Goal: Transaction & Acquisition: Subscribe to service/newsletter

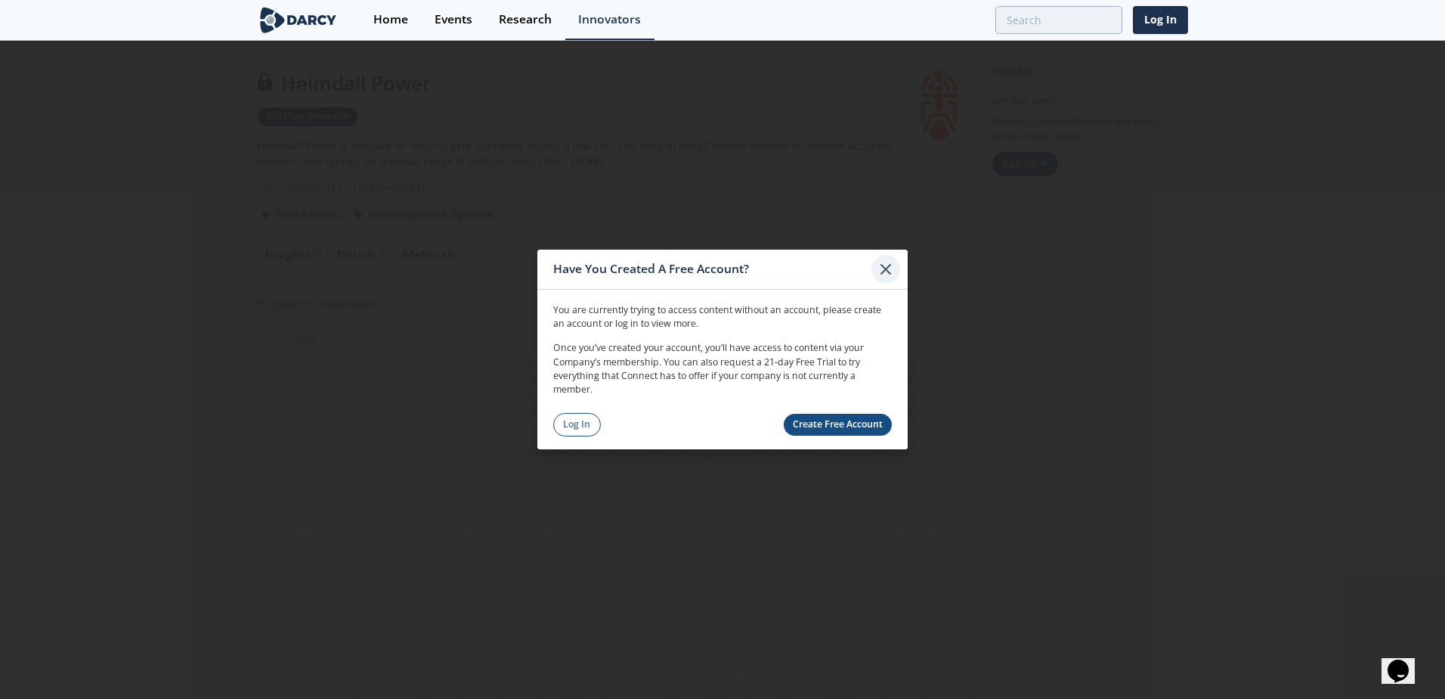
click at [887, 266] on icon at bounding box center [886, 269] width 18 height 18
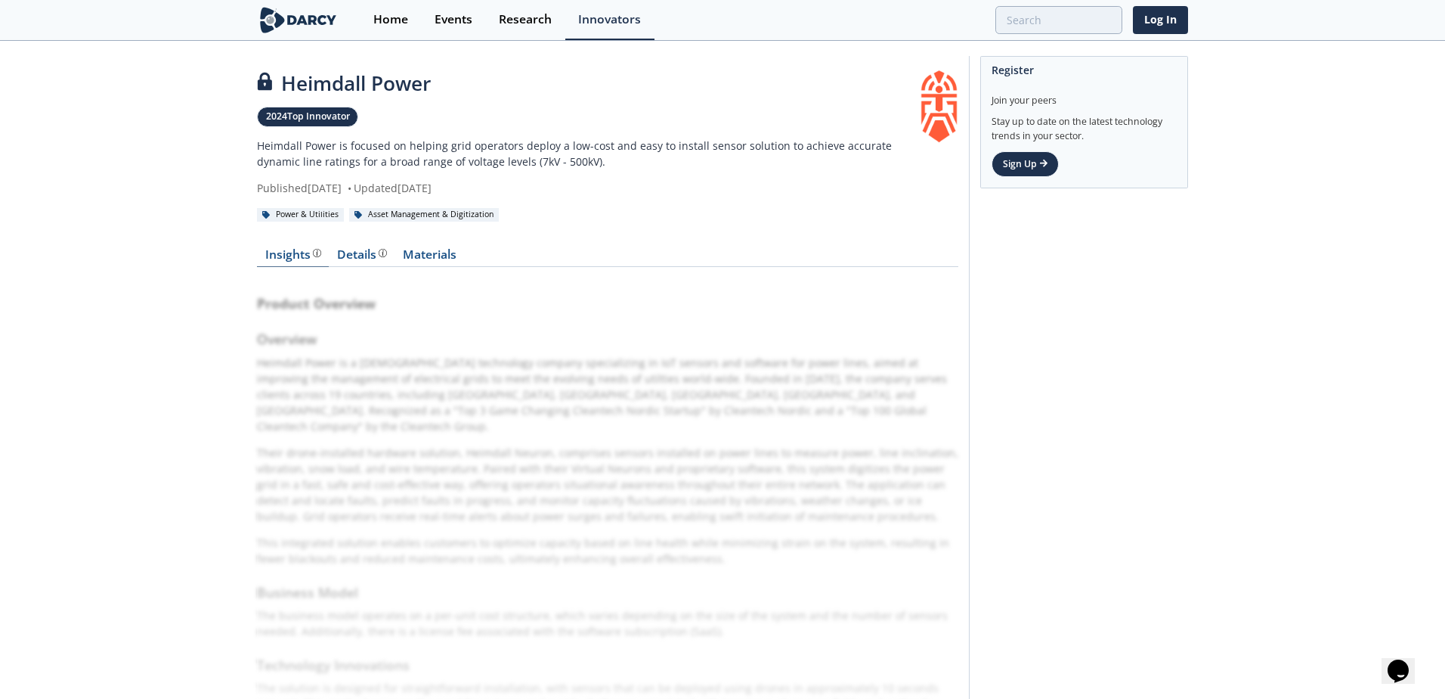
click at [295, 253] on div "Insights" at bounding box center [293, 255] width 56 height 12
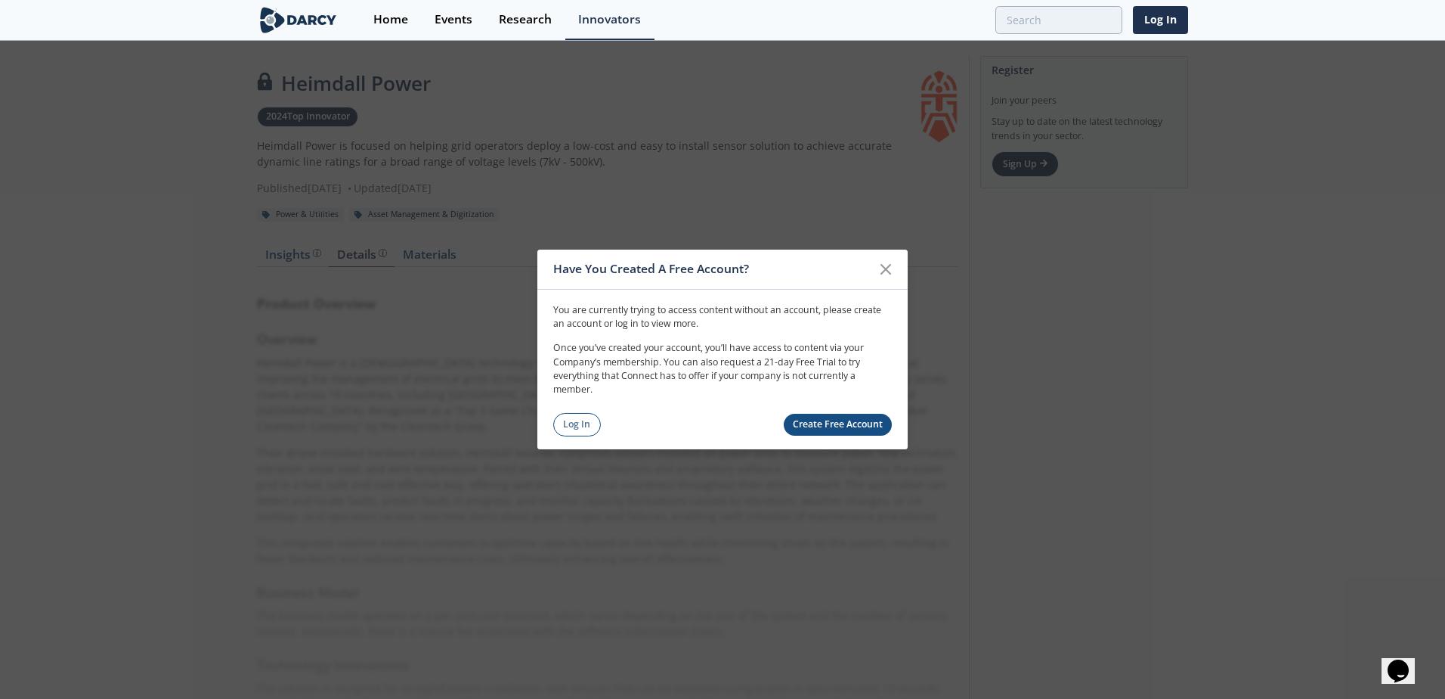
click at [826, 423] on link "Create Free Account" at bounding box center [838, 425] width 109 height 22
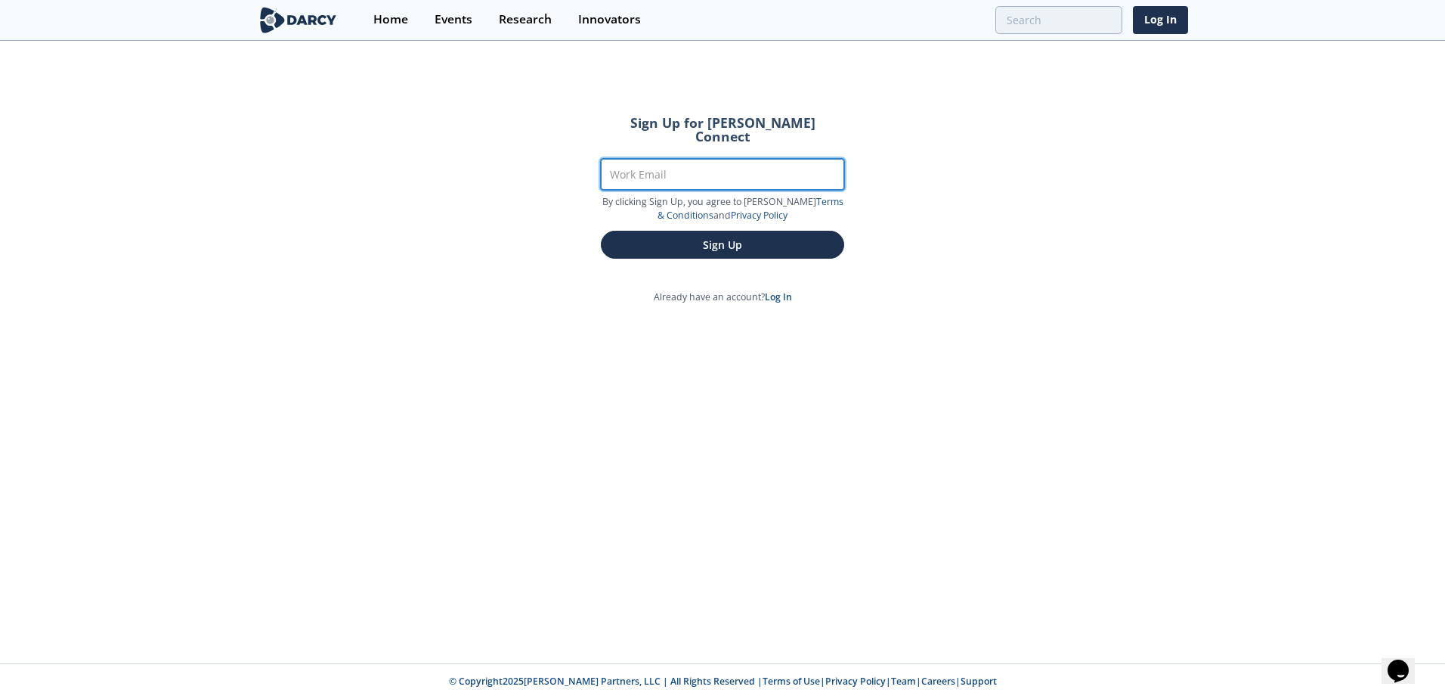
click at [705, 159] on input "Work Email" at bounding box center [722, 174] width 243 height 31
click at [698, 163] on input "Work Email" at bounding box center [722, 174] width 243 height 31
type input "s73607@eon.com"
click at [601, 231] on button "Sign Up" at bounding box center [722, 245] width 243 height 28
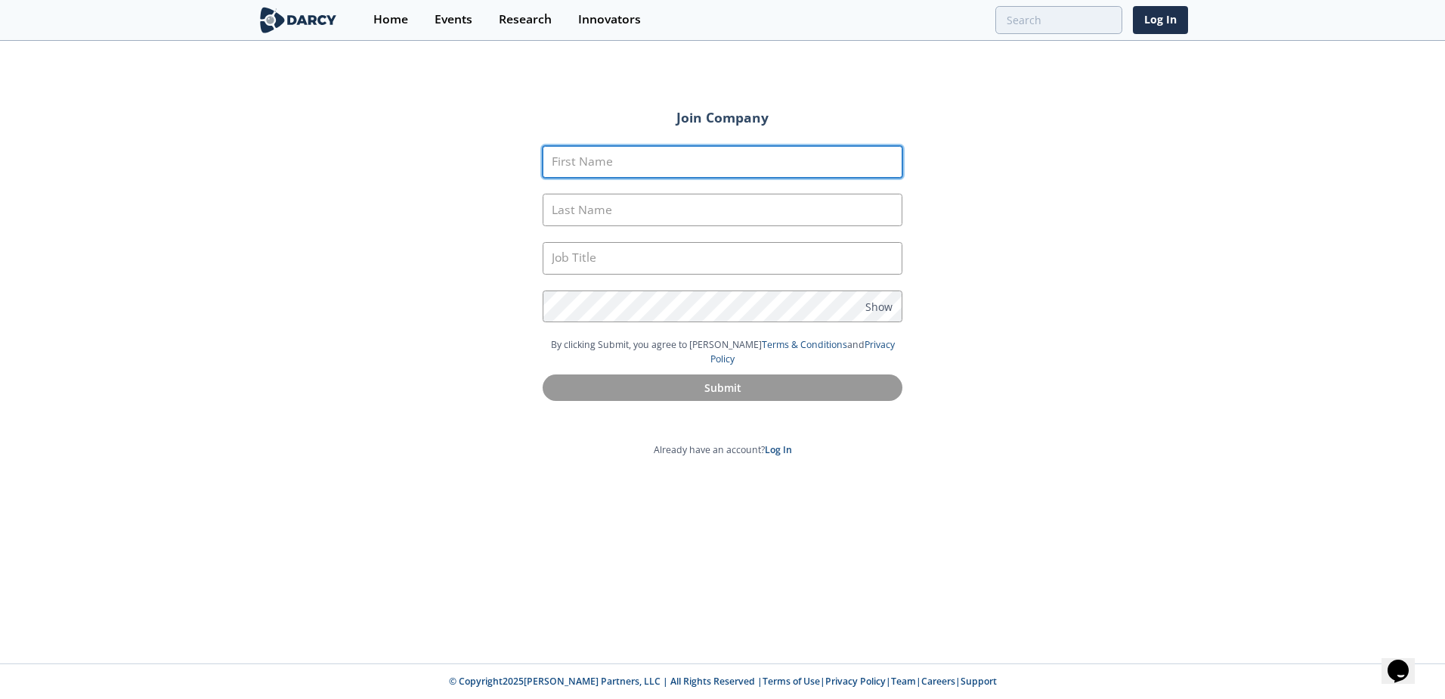
click at [695, 163] on input "First Name" at bounding box center [723, 162] width 360 height 33
type input "Mahis"
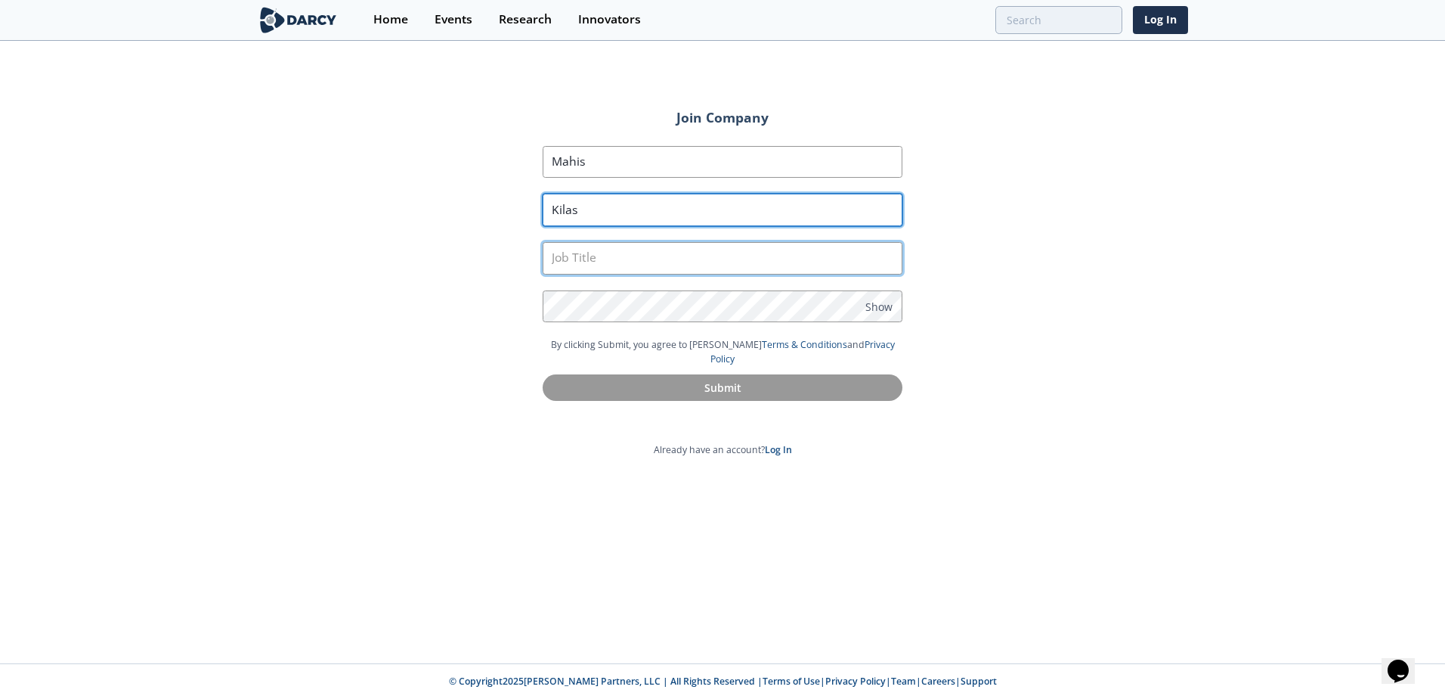
type input "Kilas"
click at [677, 257] on input "text" at bounding box center [723, 258] width 360 height 33
click at [691, 246] on input "text" at bounding box center [723, 258] width 360 height 33
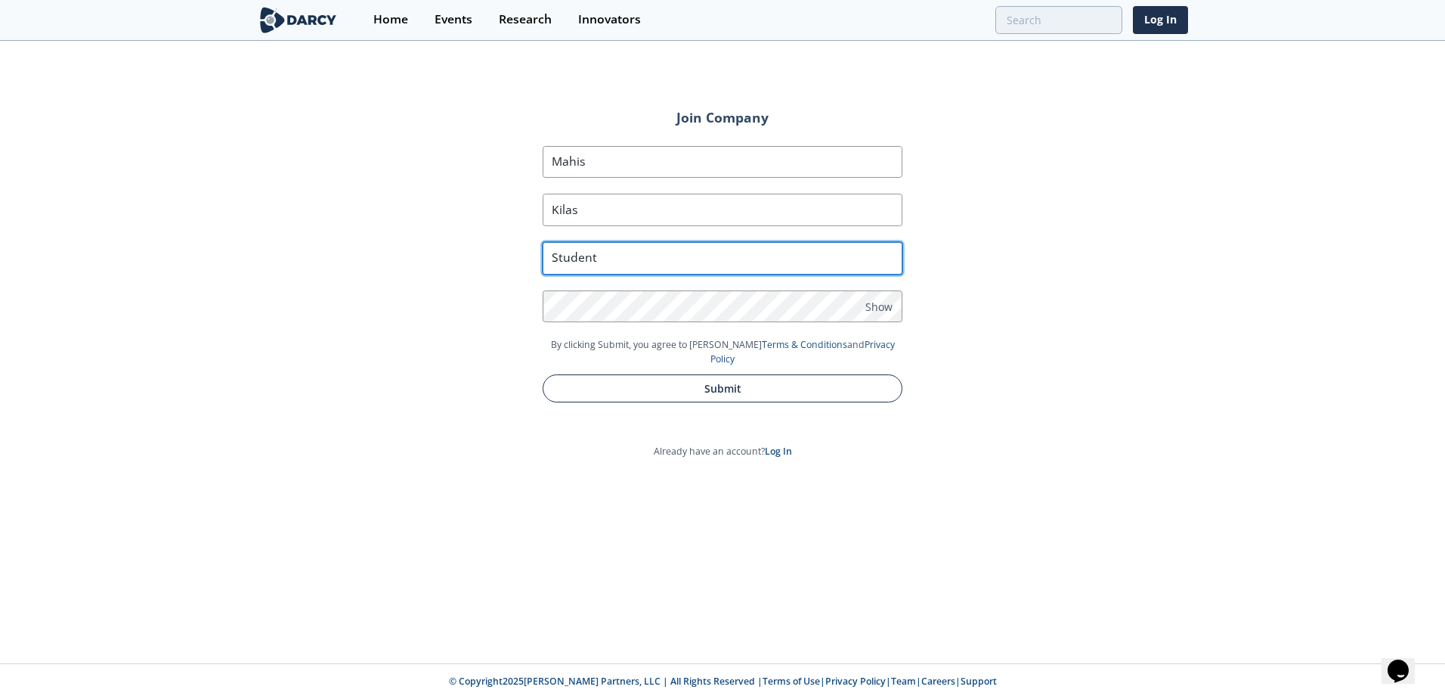
type input "Student"
click at [711, 382] on button "Submit" at bounding box center [723, 388] width 360 height 28
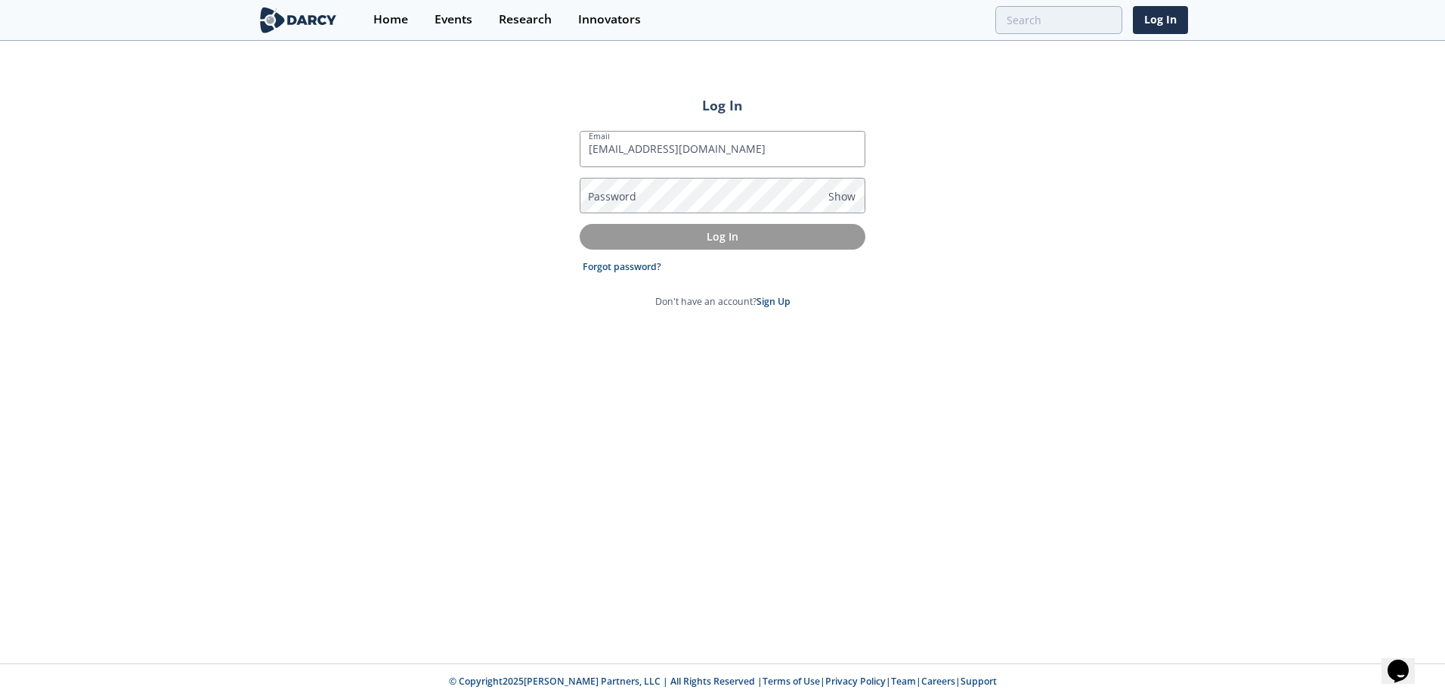
click at [634, 195] on label "Password" at bounding box center [612, 196] width 48 height 16
click at [850, 200] on span "Show" at bounding box center [842, 196] width 27 height 16
click at [696, 246] on button "Log In" at bounding box center [723, 236] width 286 height 25
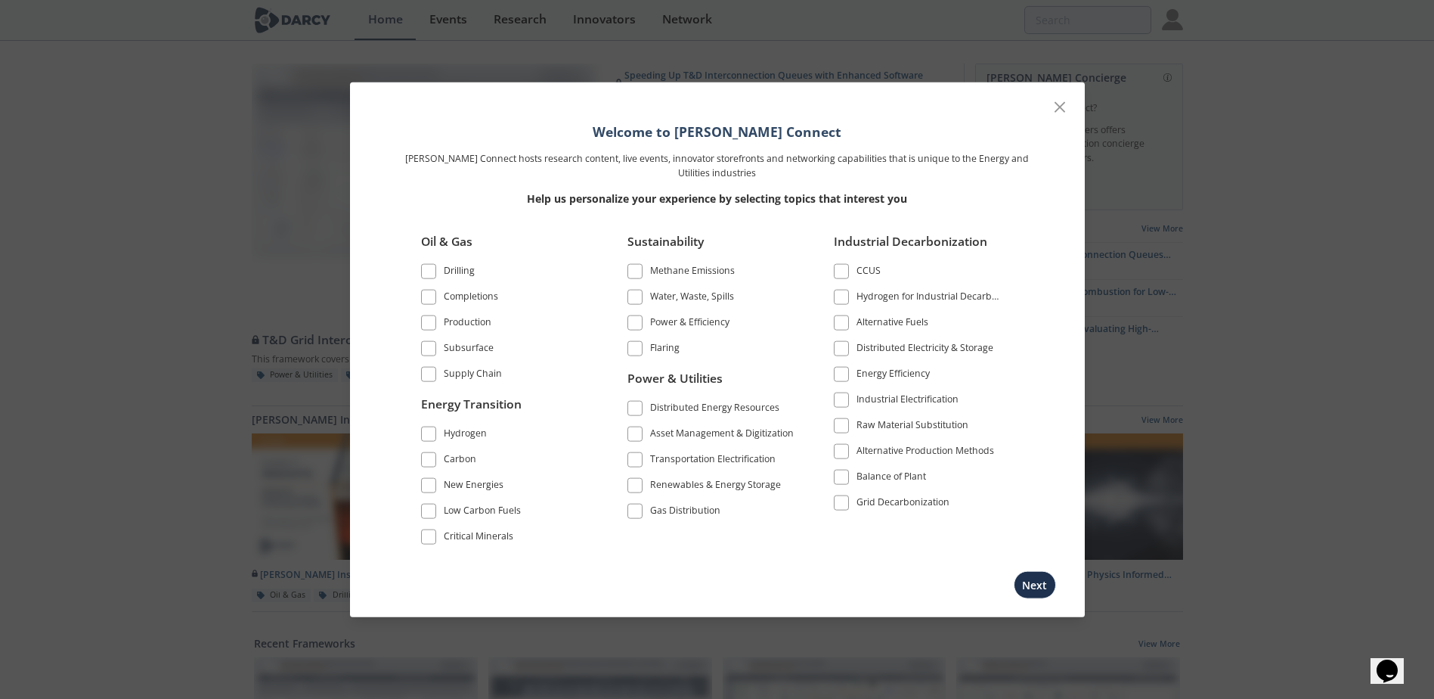
click at [421, 486] on span at bounding box center [428, 484] width 15 height 15
click at [640, 403] on span at bounding box center [634, 407] width 15 height 15
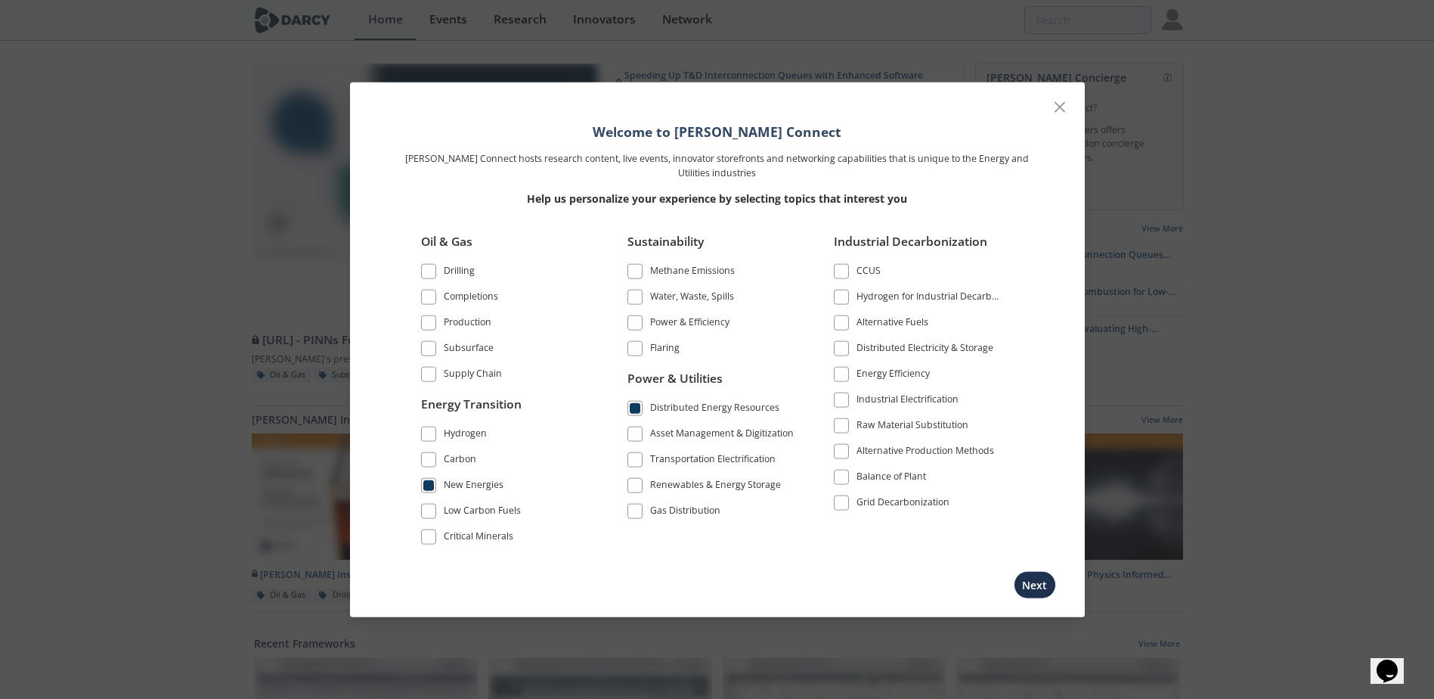
click at [838, 374] on span at bounding box center [841, 374] width 11 height 11
click at [1048, 593] on button "Next" at bounding box center [1035, 584] width 42 height 28
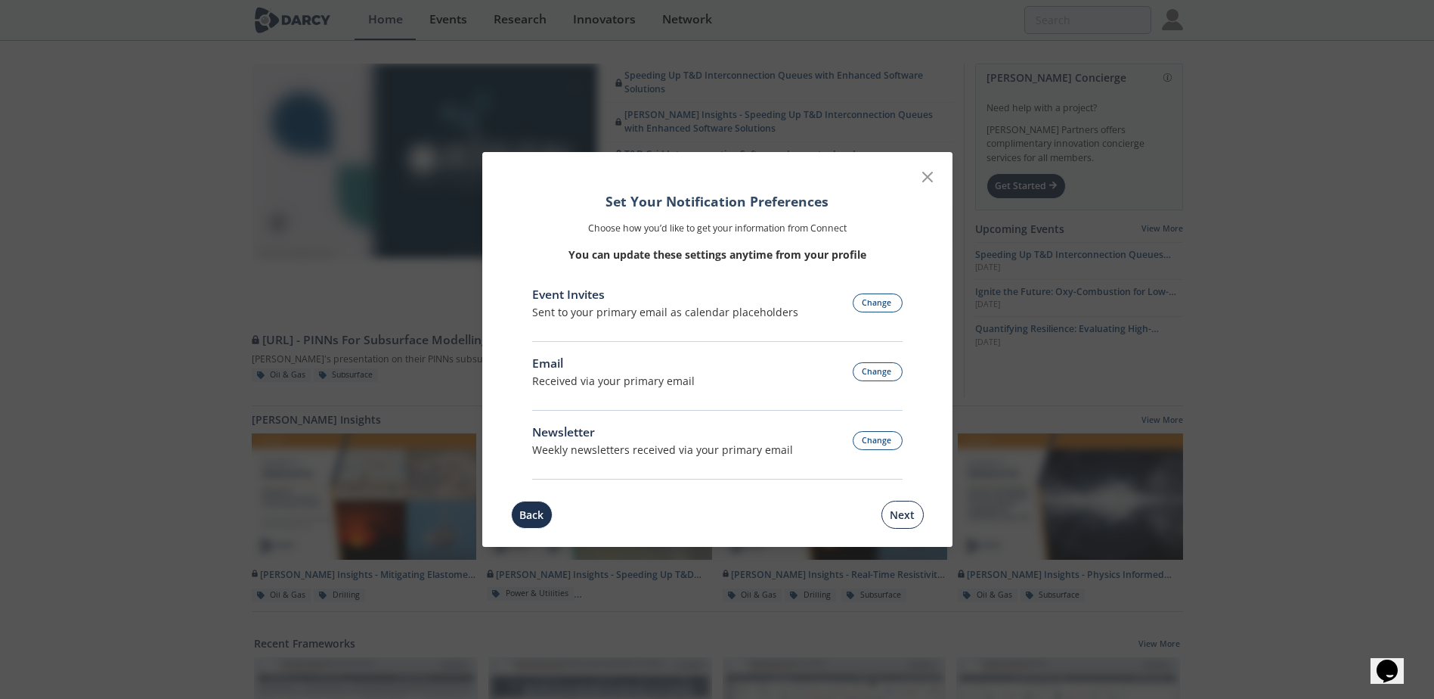
click at [916, 522] on button "Next" at bounding box center [903, 514] width 42 height 28
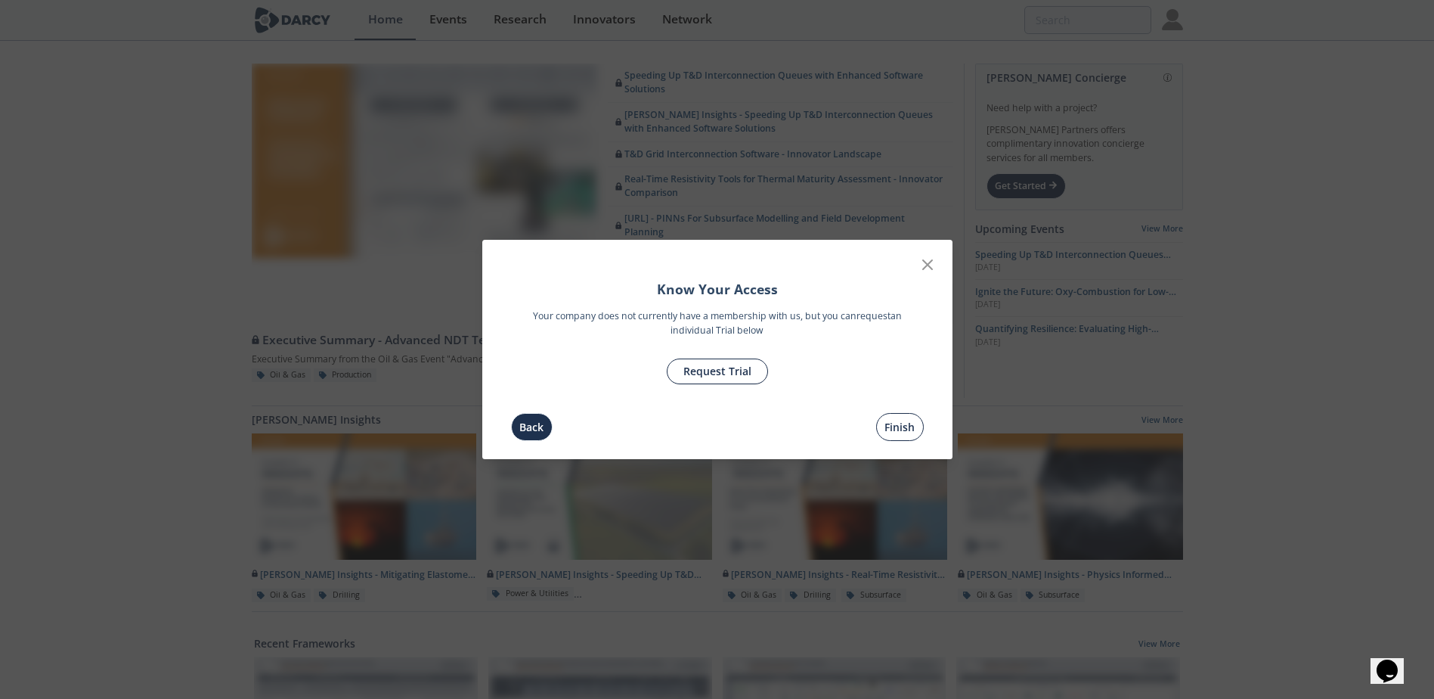
click at [901, 432] on button "Finish" at bounding box center [900, 427] width 48 height 28
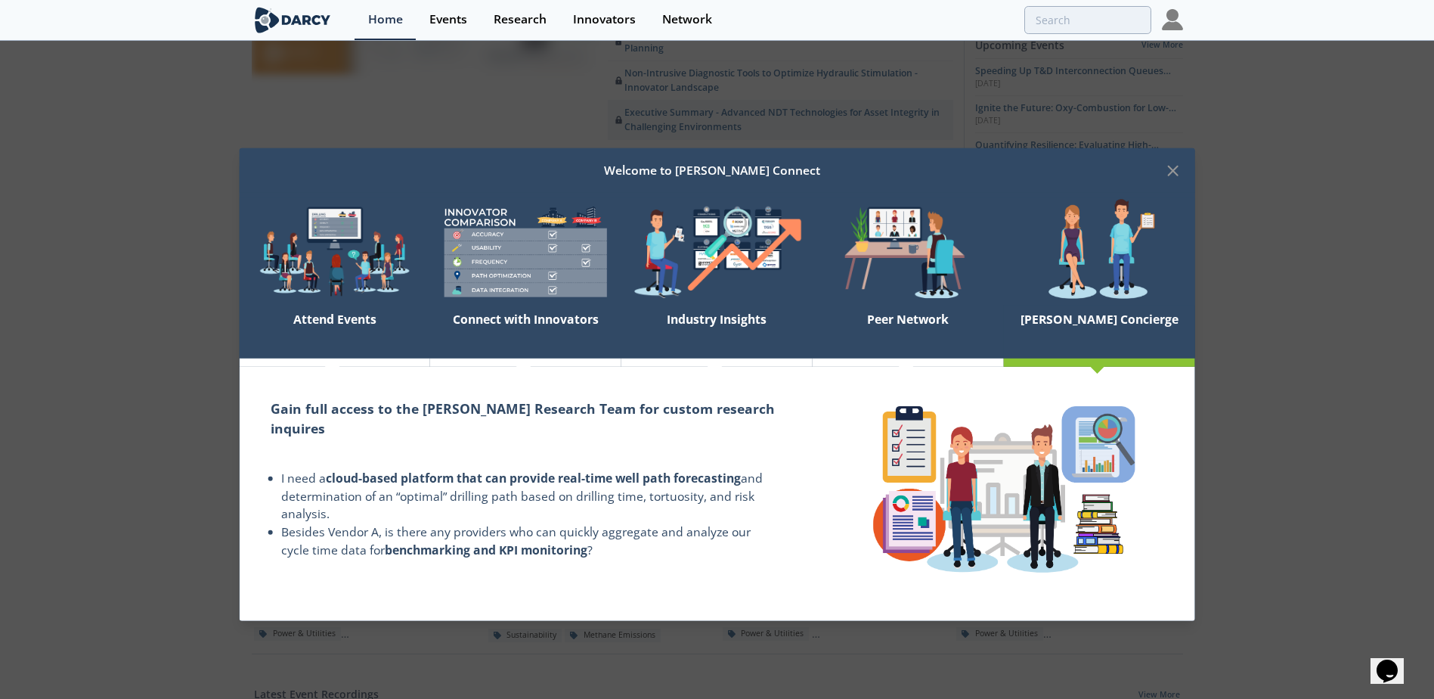
scroll to position [227, 0]
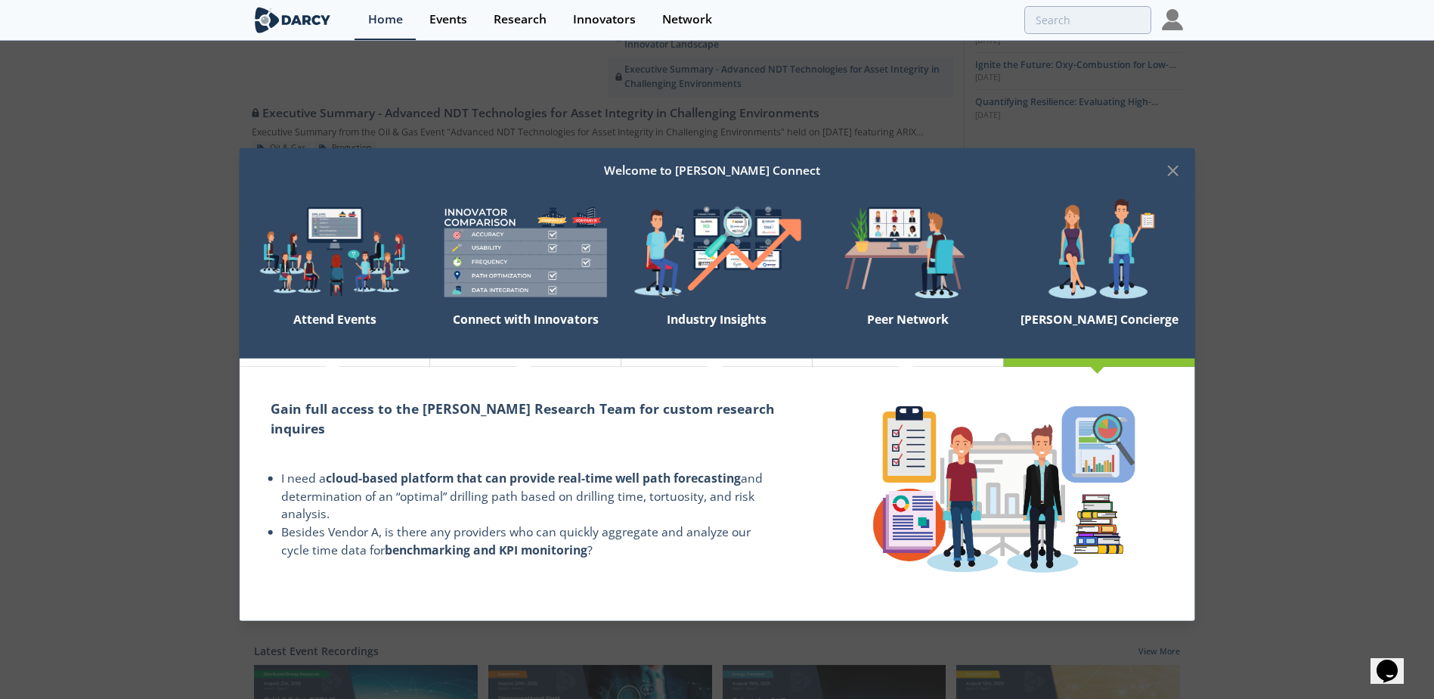
click at [1175, 154] on div "Welcome to Darcy Connect" at bounding box center [717, 170] width 956 height 45
click at [1176, 169] on icon at bounding box center [1173, 170] width 18 height 18
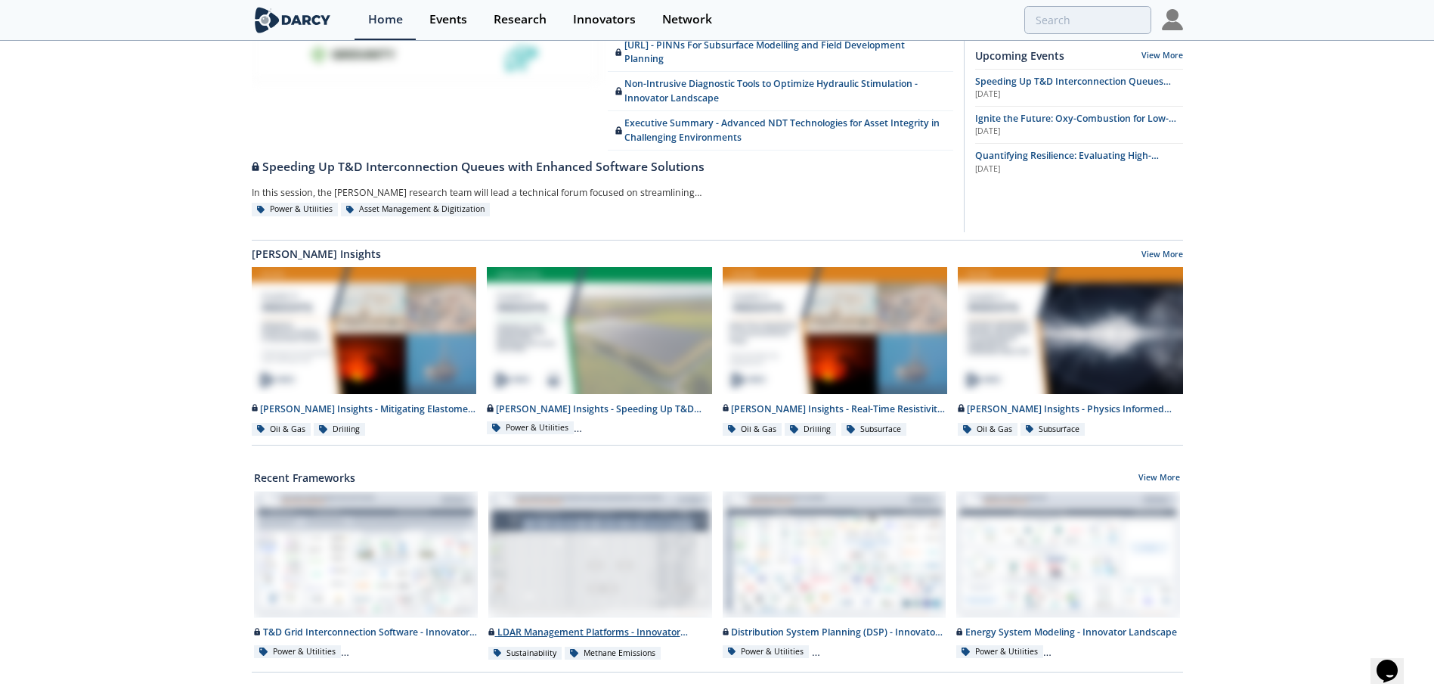
scroll to position [0, 0]
